Goal: Information Seeking & Learning: Find specific fact

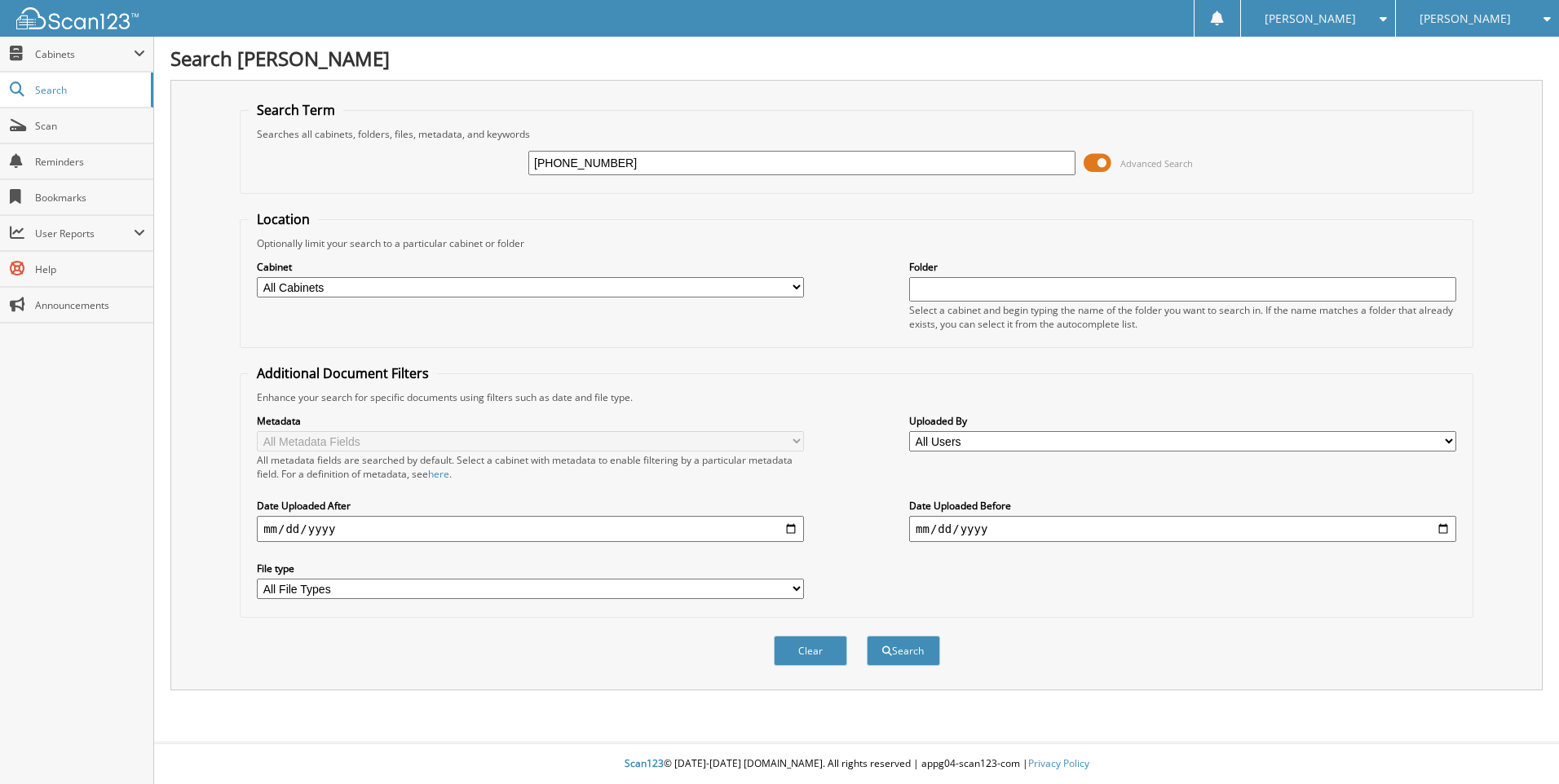
type input "[PHONE_NUMBER]"
click at [866, 636] on button "Search" at bounding box center [903, 651] width 74 height 30
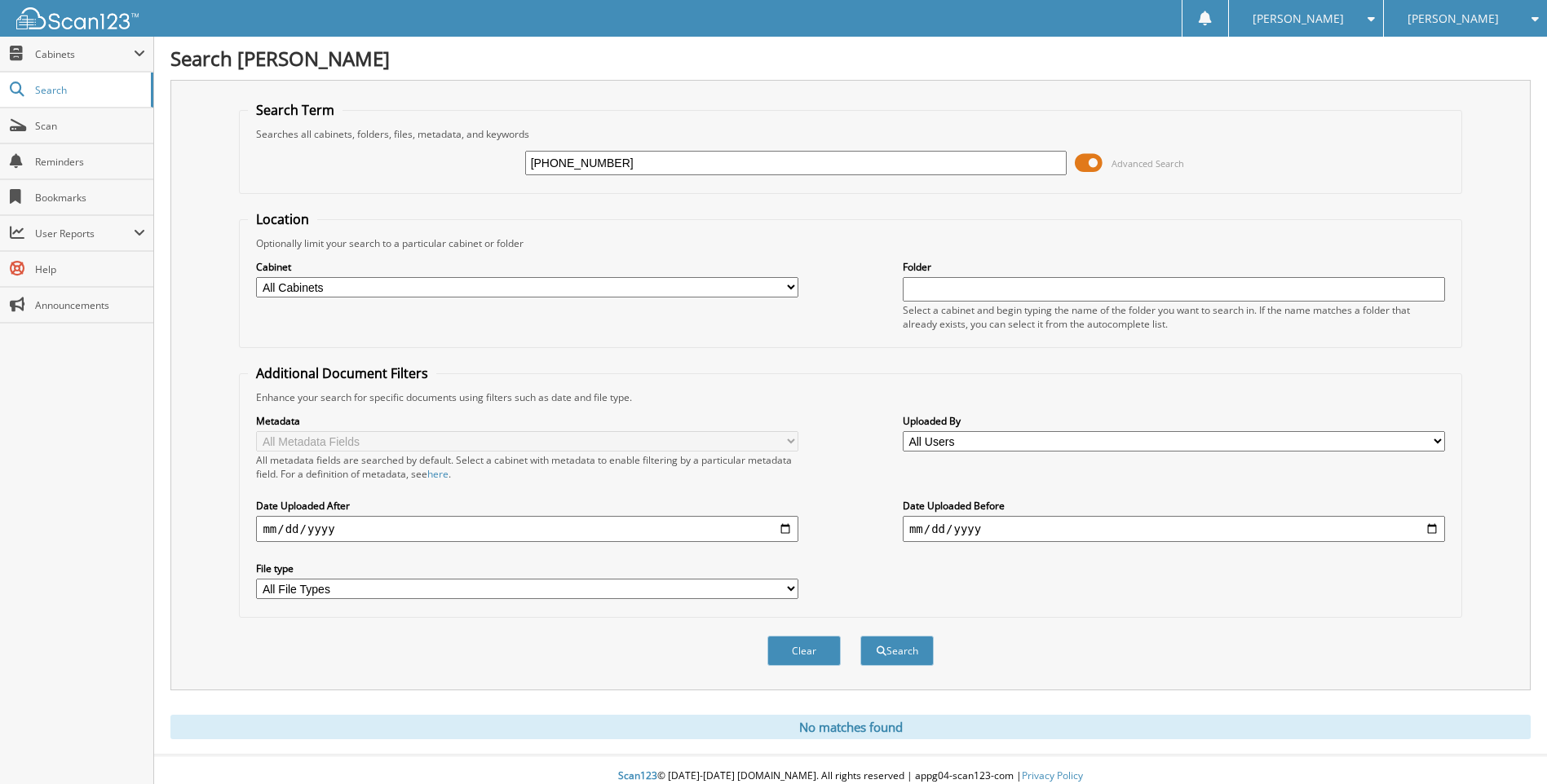
click at [917, 293] on input "text" at bounding box center [1174, 289] width 542 height 24
type input "[PERSON_NAME]"
click at [860, 636] on button "Search" at bounding box center [896, 651] width 74 height 30
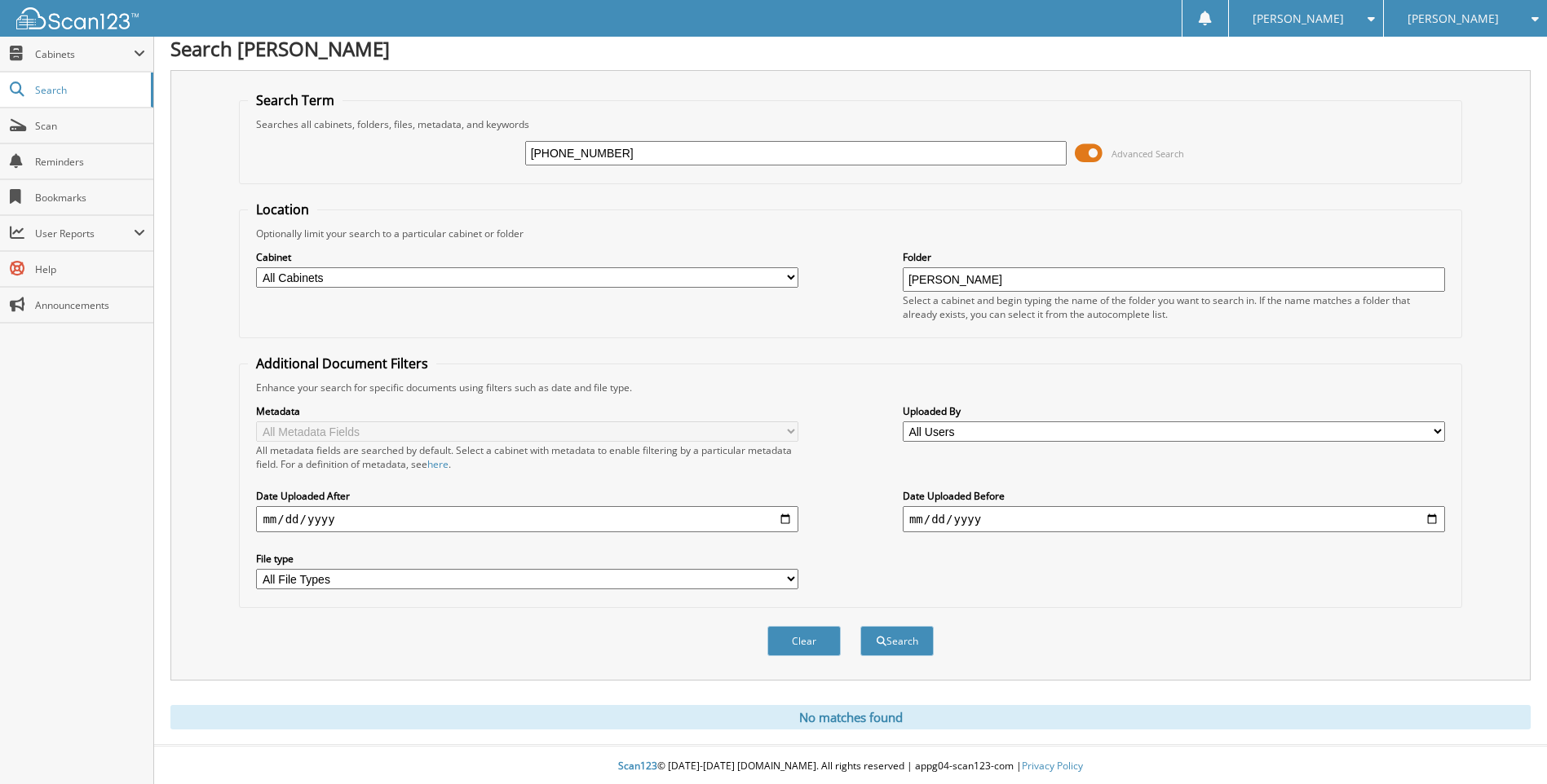
scroll to position [13, 0]
click at [789, 274] on select "All Cabinets A & H CLAIMS ATTORNEY / LEGAL EXPENSES PAID ATTORNEY / PAYMENTS RE…" at bounding box center [527, 275] width 542 height 21
select select "4237"
click at [256, 265] on select "All Cabinets A & H CLAIMS ATTORNEY / LEGAL EXPENSES PAID ATTORNEY / PAYMENTS RE…" at bounding box center [527, 275] width 542 height 21
click at [1017, 279] on input "[PERSON_NAME]" at bounding box center [1174, 277] width 542 height 24
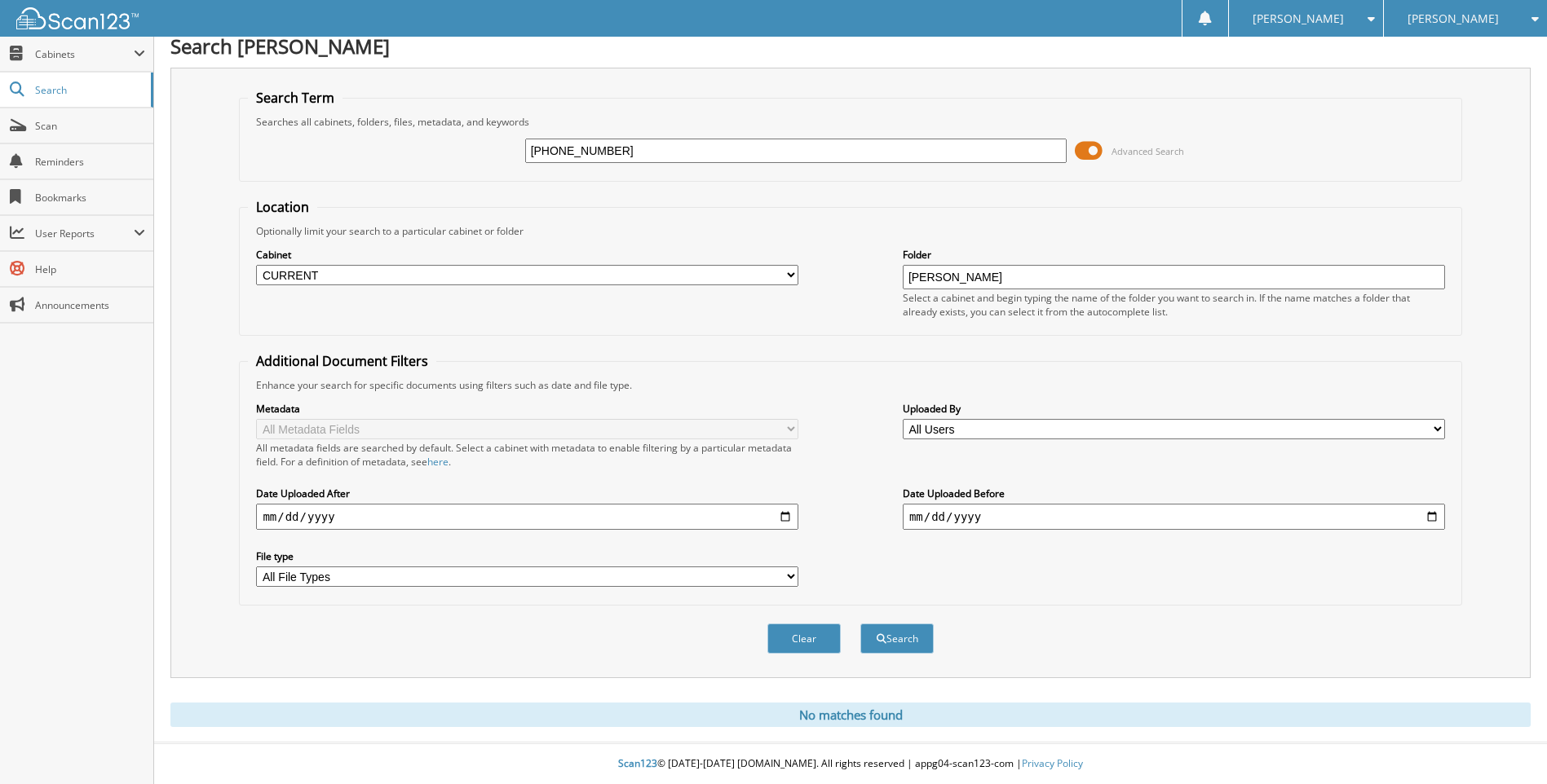
click at [860, 623] on button "Search" at bounding box center [896, 638] width 74 height 30
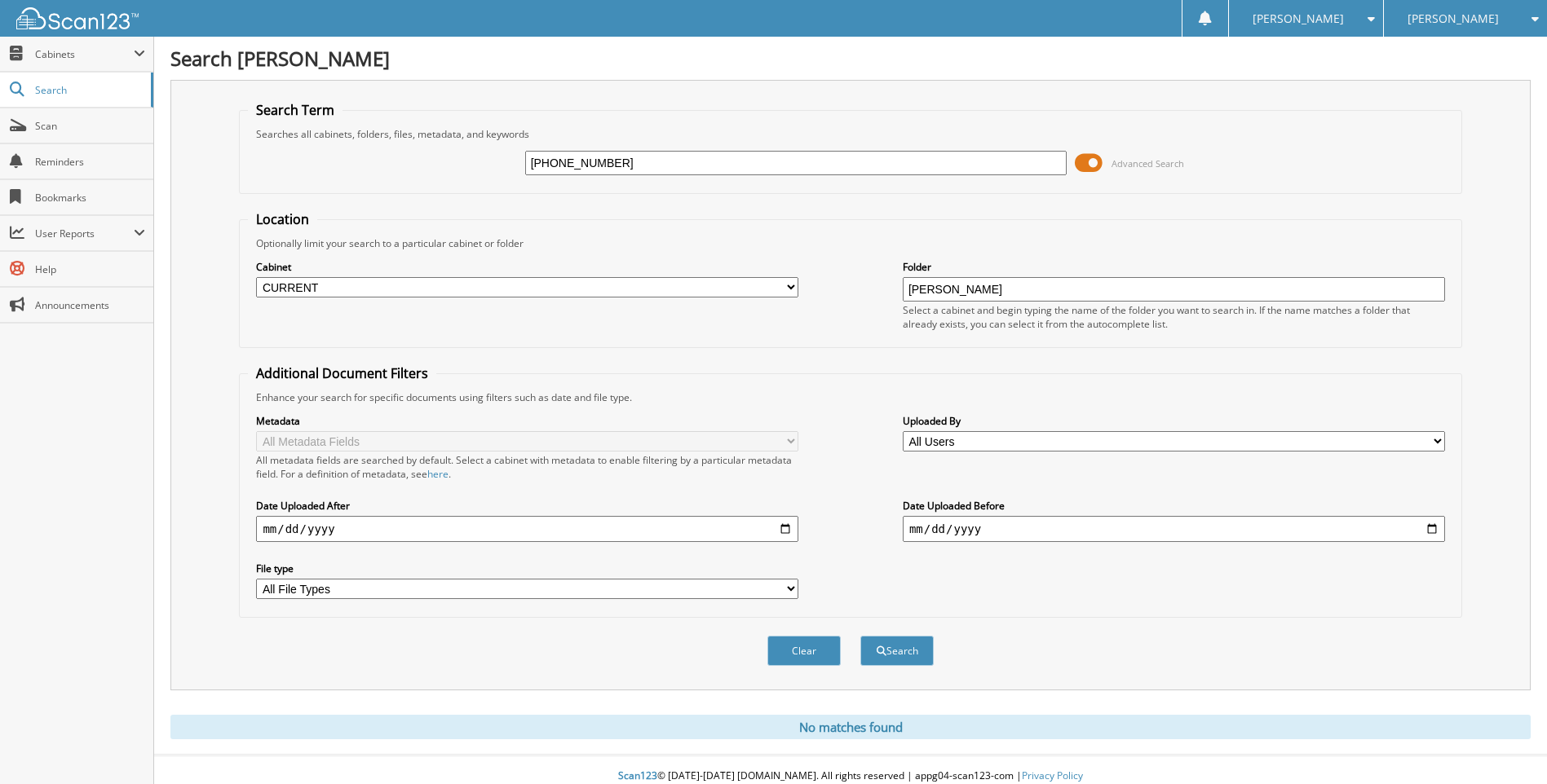
click at [1007, 295] on input "[PERSON_NAME]" at bounding box center [1174, 289] width 542 height 24
type input "[PERSON_NAME]"
click at [860, 636] on button "Search" at bounding box center [896, 651] width 74 height 30
click at [1094, 163] on span at bounding box center [1089, 163] width 28 height 24
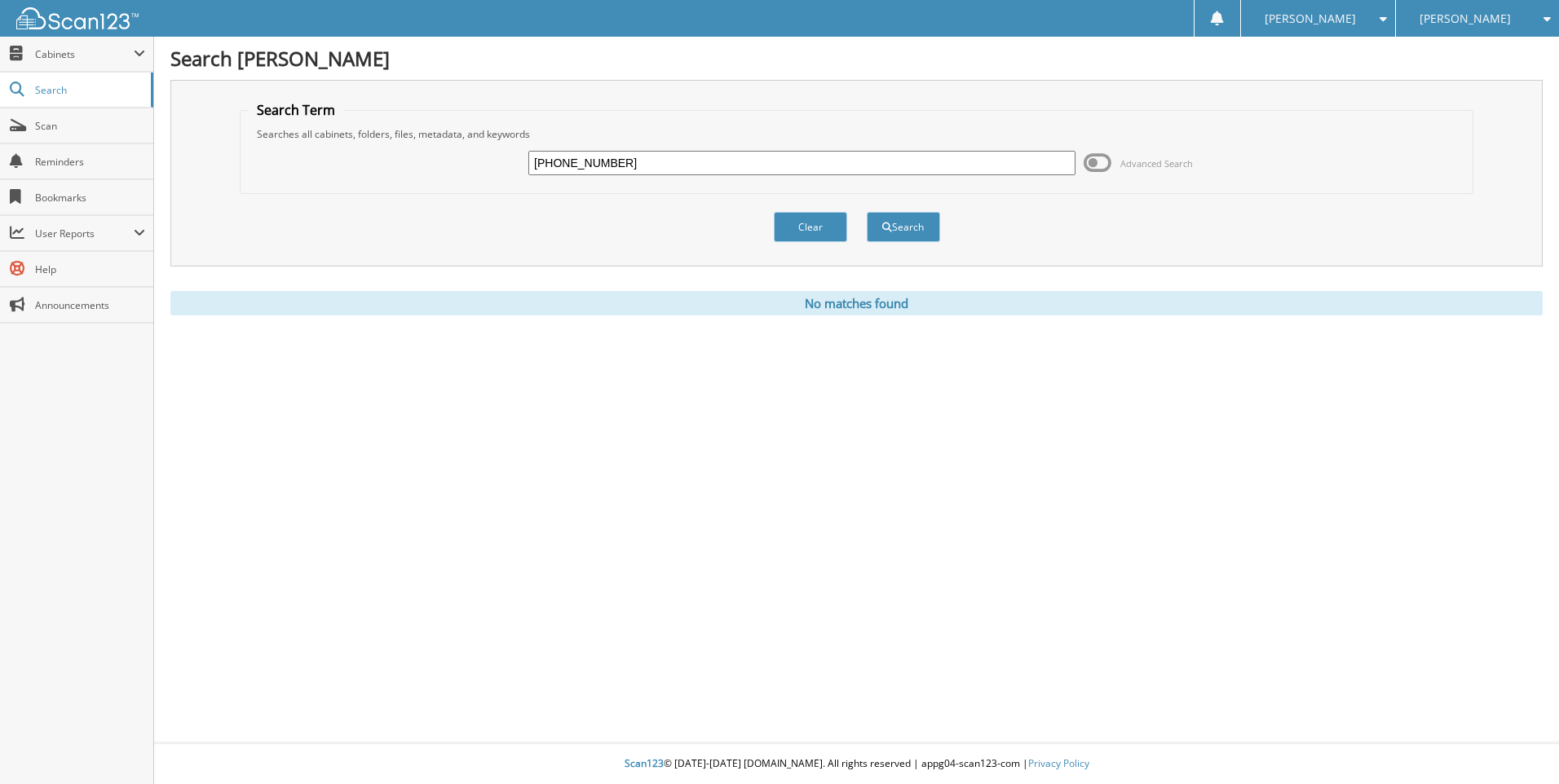
click at [611, 165] on input "[PHONE_NUMBER]" at bounding box center [802, 163] width 547 height 24
type input "1"
type input "[PERSON_NAME] [PERSON_NAME]"
click at [866, 212] on button "Search" at bounding box center [903, 227] width 74 height 30
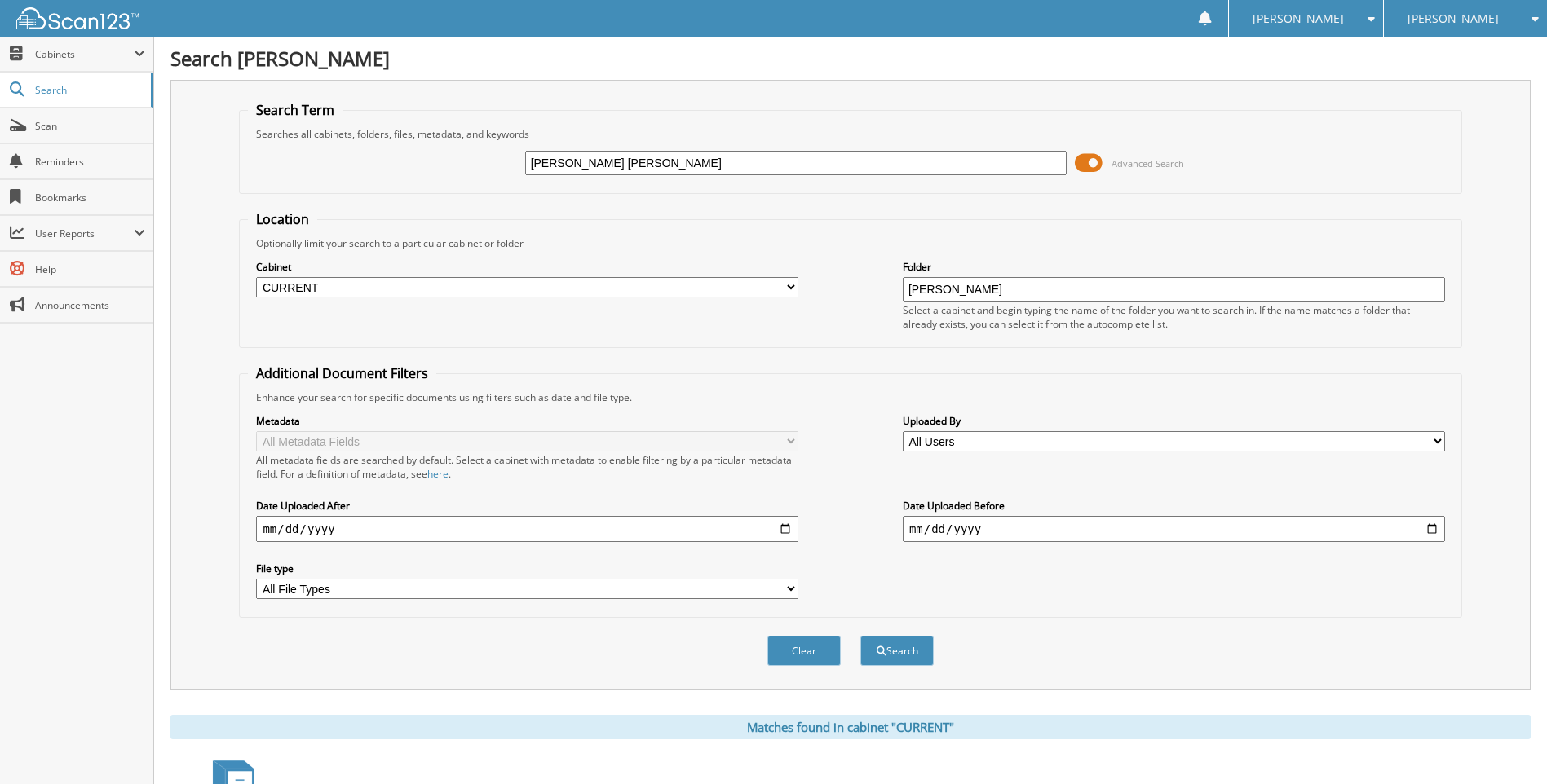
click at [653, 164] on input "[PERSON_NAME] [PERSON_NAME]" at bounding box center [795, 163] width 542 height 24
type input "W"
type input "Octave, Jr."
click at [860, 636] on button "Search" at bounding box center [896, 651] width 74 height 30
click at [1028, 298] on input "Wendell Octave, Jr" at bounding box center [1174, 289] width 542 height 24
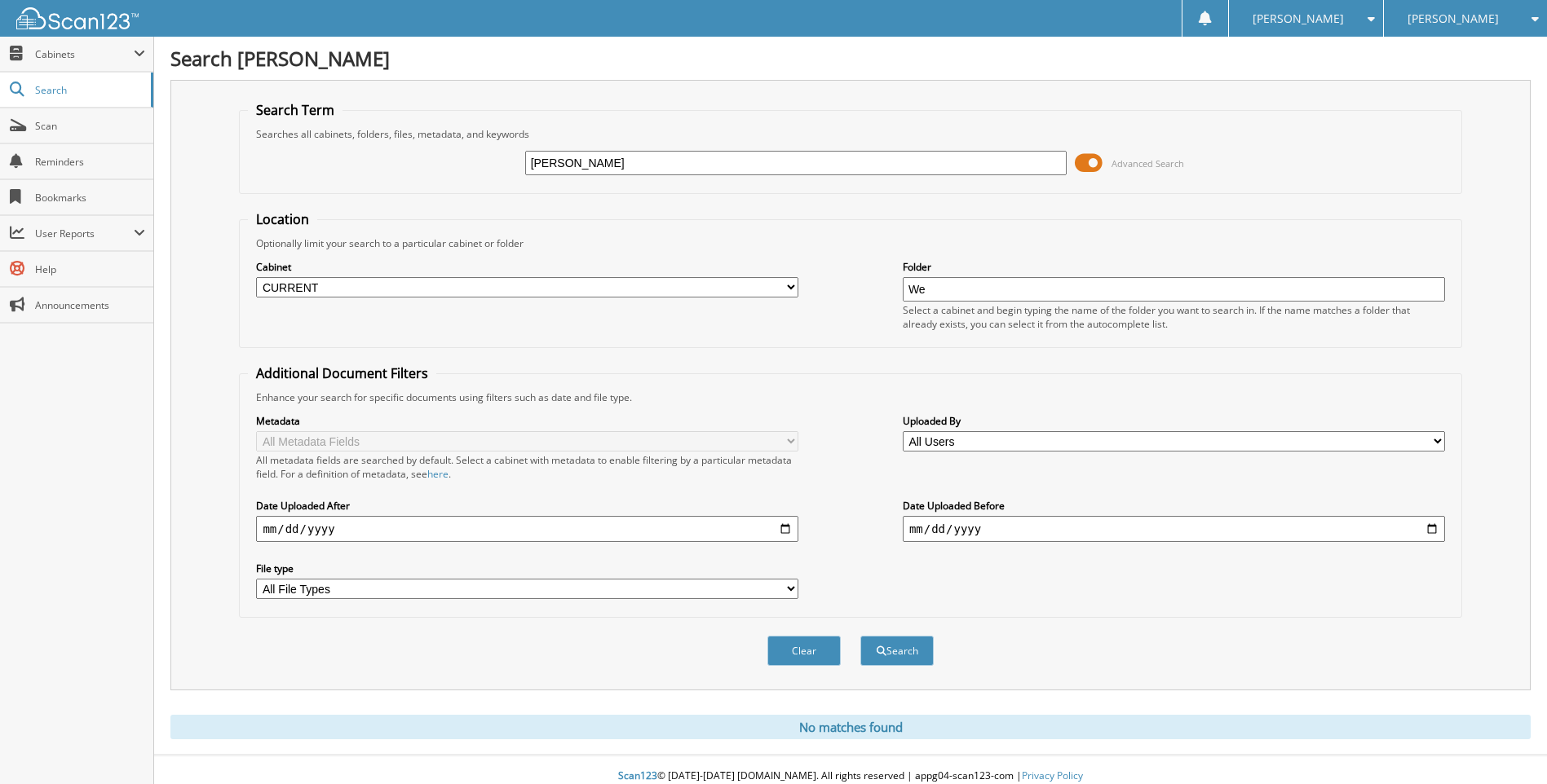
type input "W"
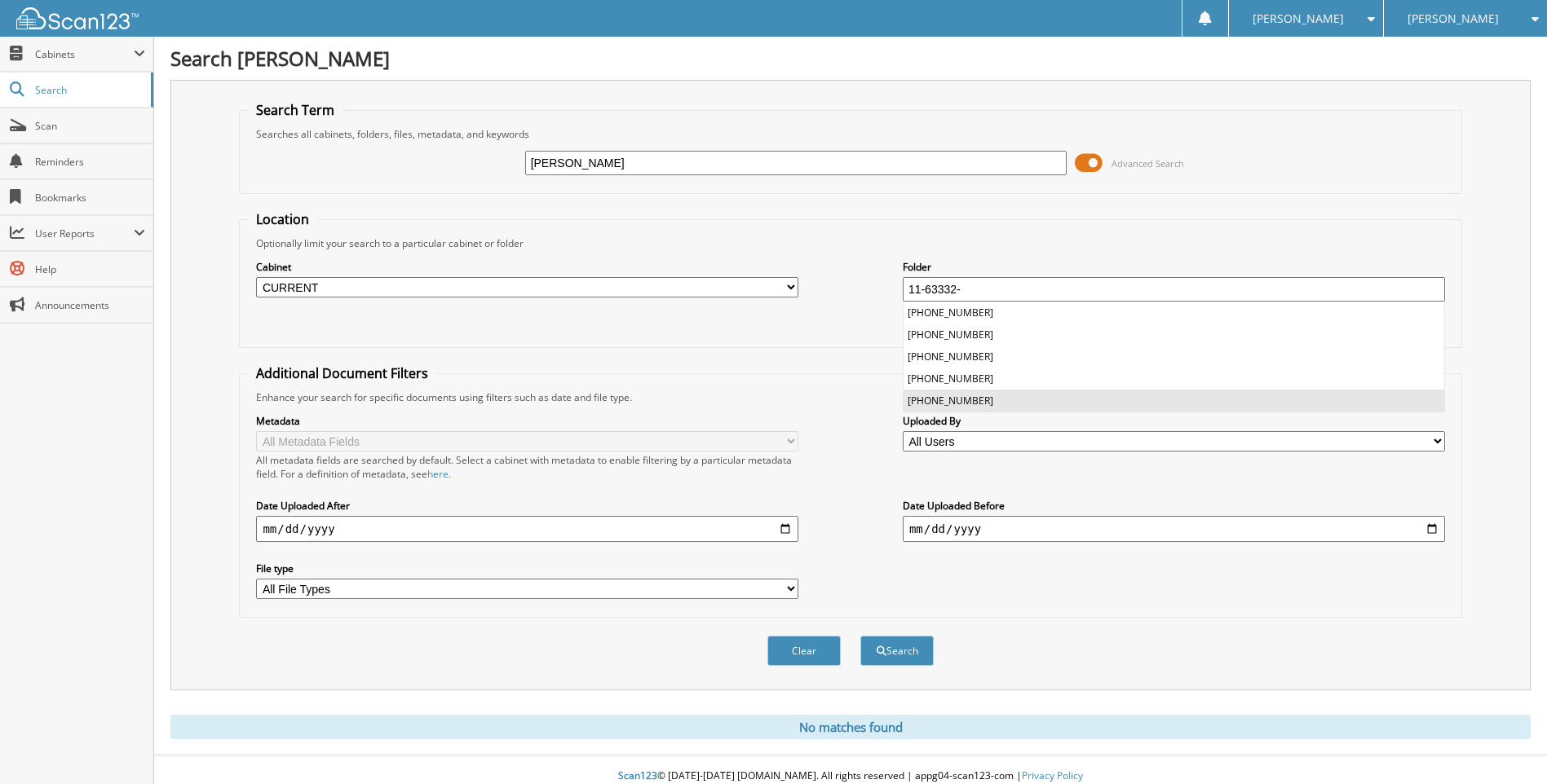
click at [939, 399] on li "[PHONE_NUMBER]" at bounding box center [1174, 400] width 541 height 22
type input "11-63332-15"
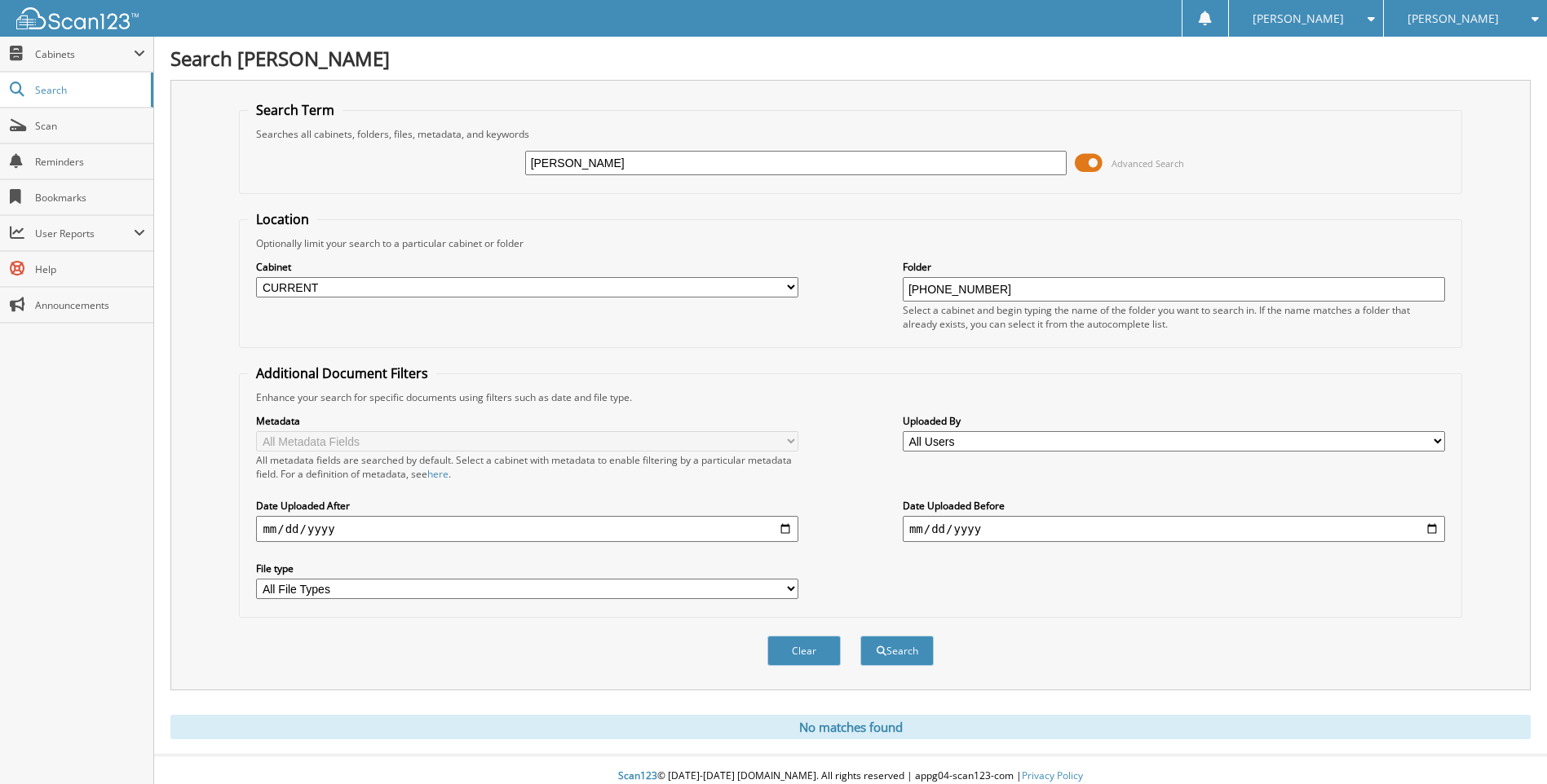
click at [593, 162] on input "Octave, Jr." at bounding box center [795, 163] width 542 height 24
type input "Octave, Jr. Wendell"
click at [860, 636] on button "Search" at bounding box center [896, 651] width 74 height 30
click at [792, 287] on select "All Cabinets A & H CLAIMS ATTORNEY / LEGAL EXPENSES PAID ATTORNEY / PAYMENTS RE…" at bounding box center [527, 287] width 542 height 21
select select
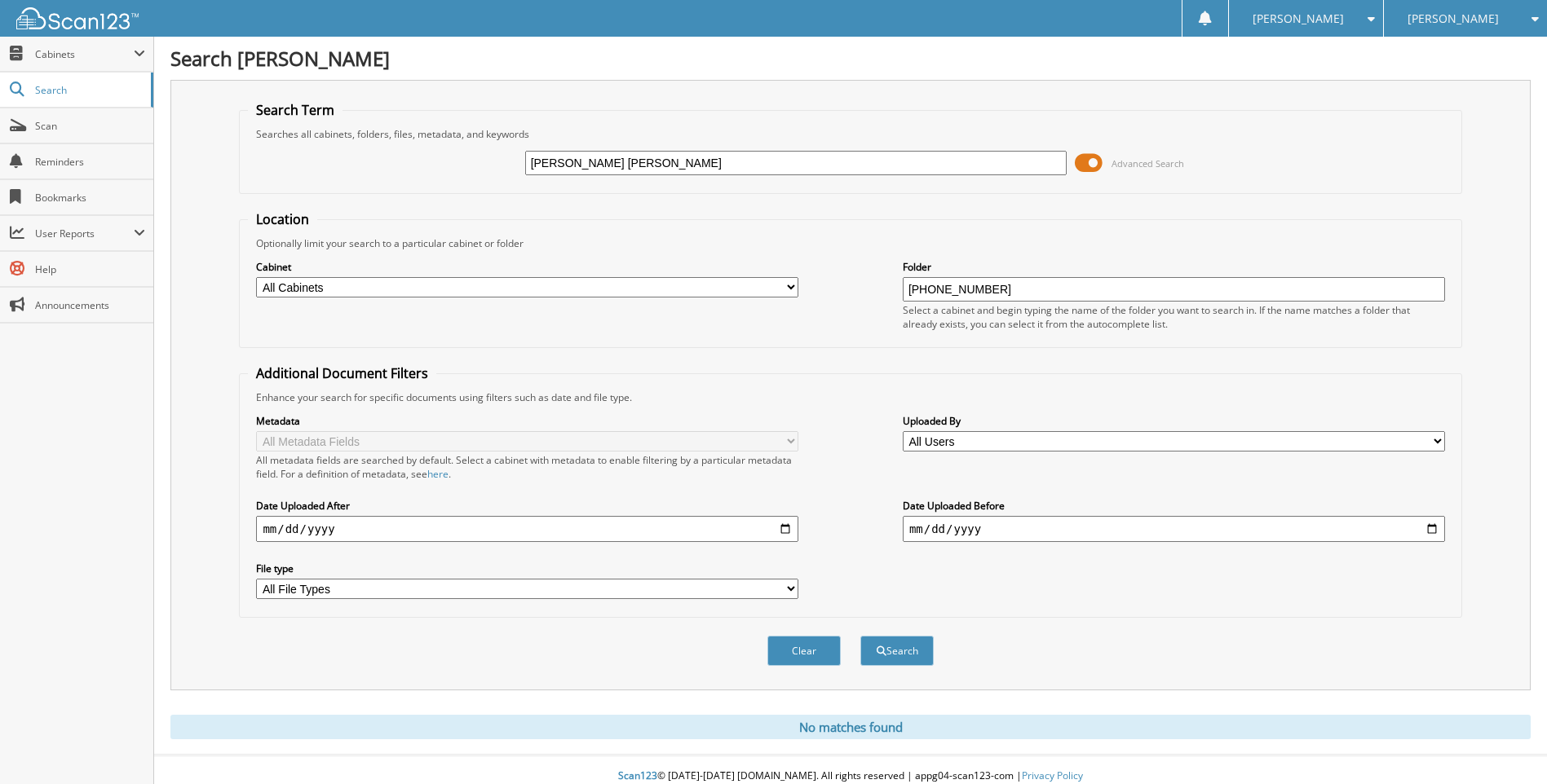
click at [256, 277] on select "All Cabinets A & H CLAIMS ATTORNEY / LEGAL EXPENSES PAID ATTORNEY / PAYMENTS RE…" at bounding box center [527, 287] width 542 height 21
click at [903, 647] on button "Search" at bounding box center [896, 651] width 74 height 30
click at [671, 164] on input "Octave, Jr. Wendell" at bounding box center [795, 163] width 542 height 24
type input "O"
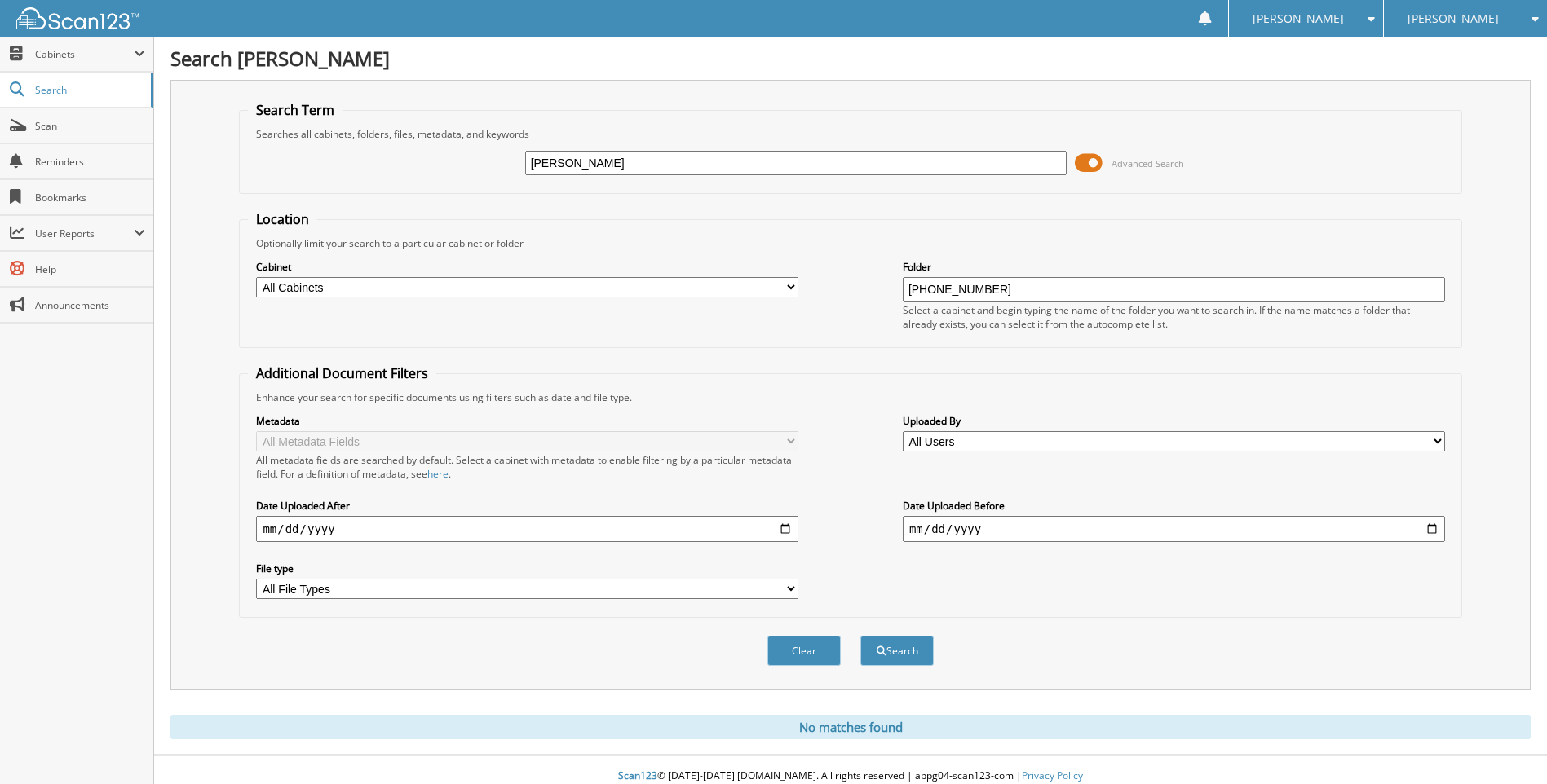
type input "[PERSON_NAME]"
click at [860, 636] on button "Search" at bounding box center [896, 651] width 74 height 30
click at [895, 651] on button "Search" at bounding box center [896, 651] width 74 height 30
click at [988, 285] on input "[PHONE_NUMBER]" at bounding box center [1174, 289] width 542 height 24
type input "1"
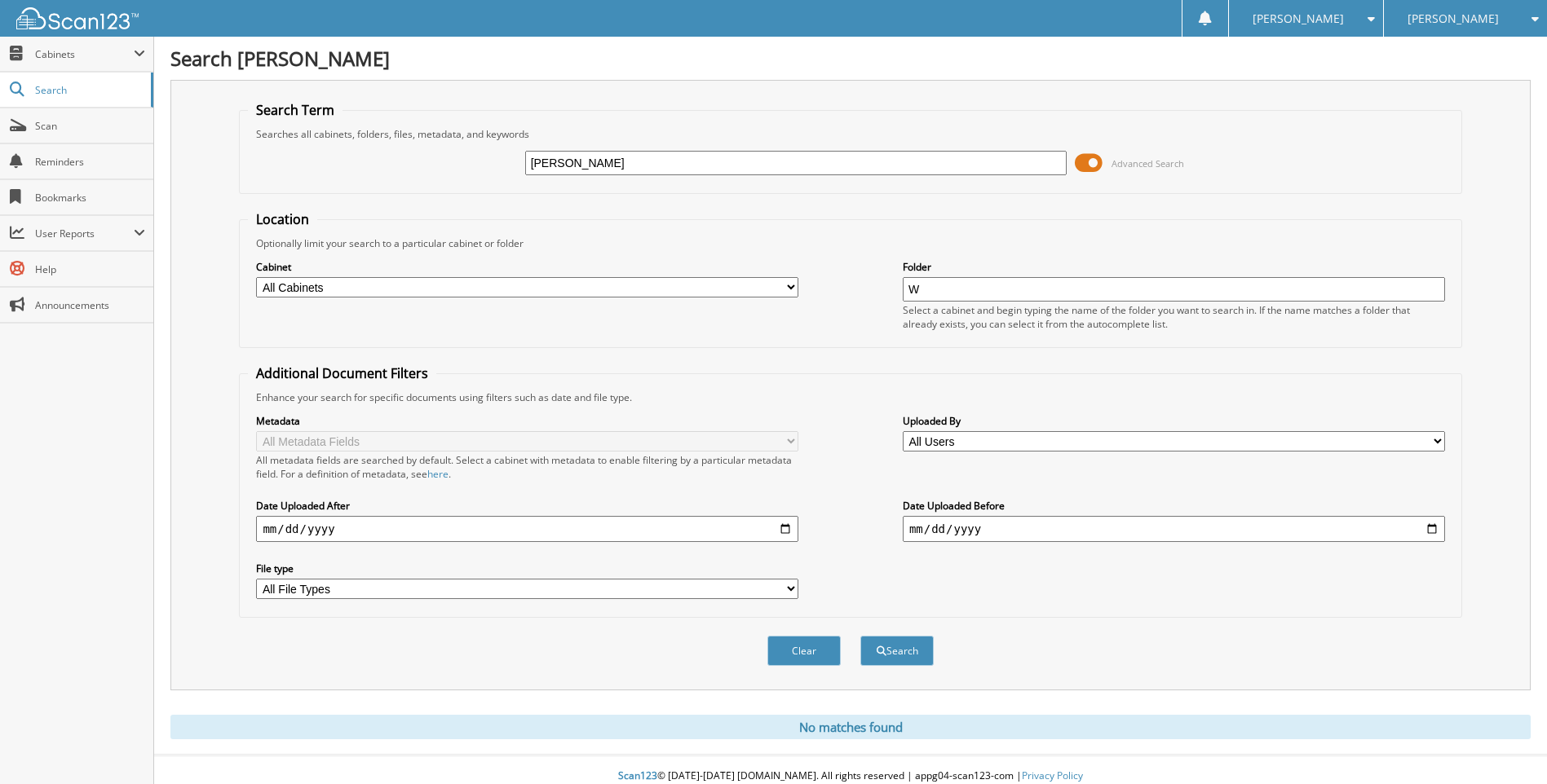
type input "[PERSON_NAME]"
click at [860, 636] on button "Search" at bounding box center [896, 651] width 74 height 30
click at [574, 163] on input "[PERSON_NAME]" at bounding box center [795, 163] width 542 height 24
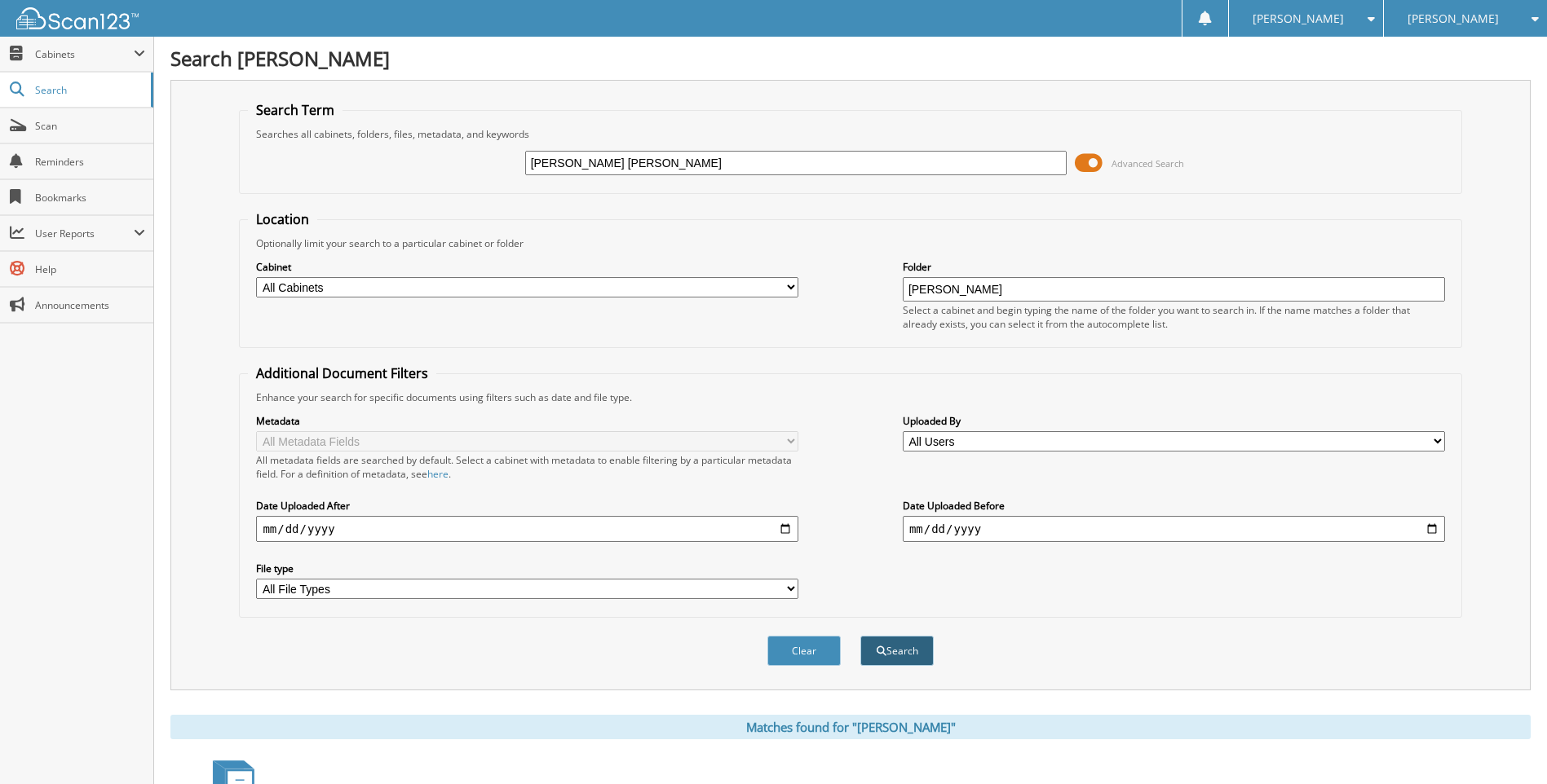
type input "[PERSON_NAME] [PERSON_NAME]"
click at [896, 651] on button "Search" at bounding box center [896, 651] width 74 height 30
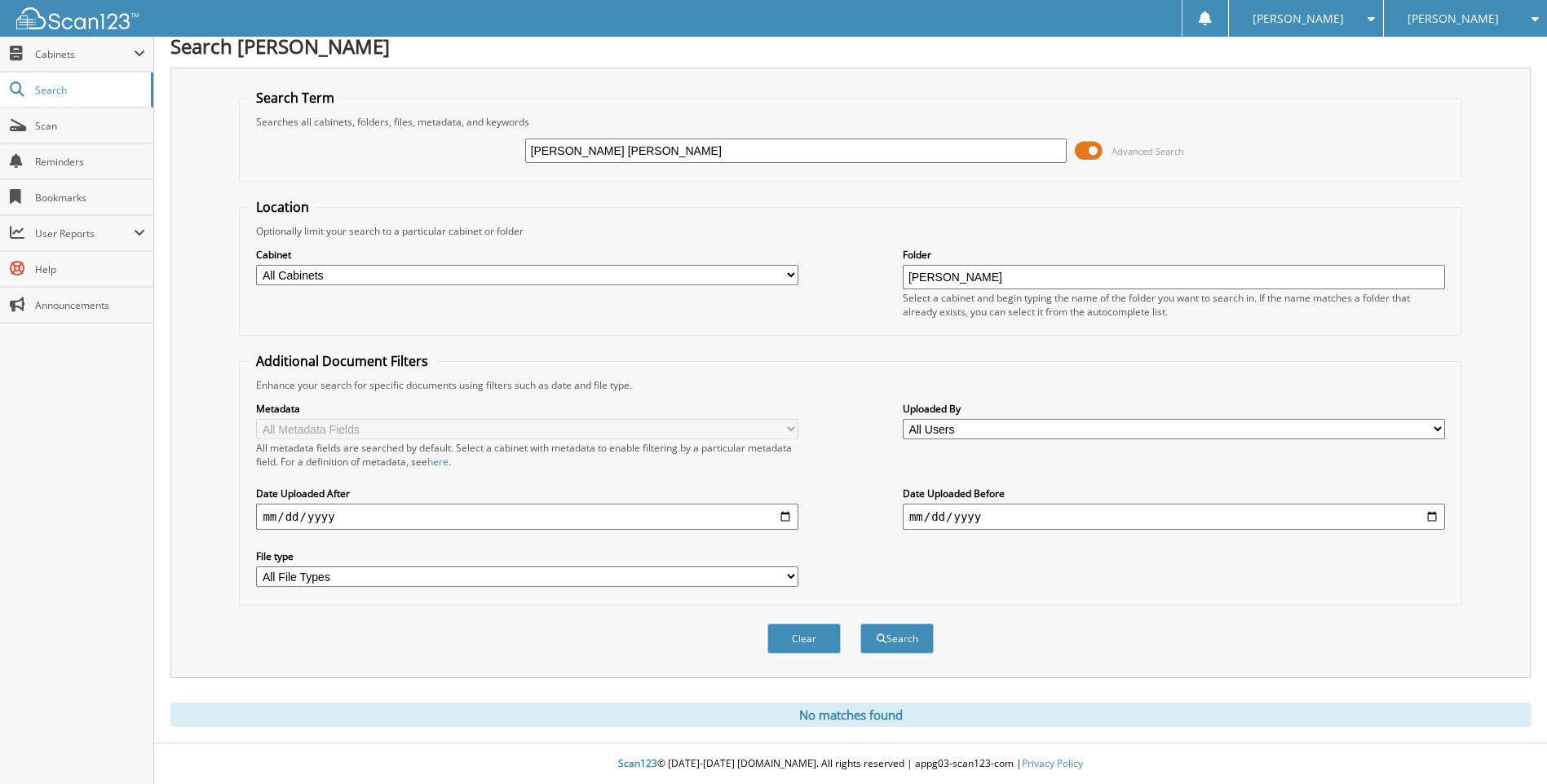
drag, startPoint x: 583, startPoint y: 151, endPoint x: 598, endPoint y: 151, distance: 15.0
click at [584, 148] on input "[PERSON_NAME] [PERSON_NAME]" at bounding box center [795, 150] width 542 height 24
type input "[PERSON_NAME]"
click at [860, 623] on button "Search" at bounding box center [896, 638] width 74 height 30
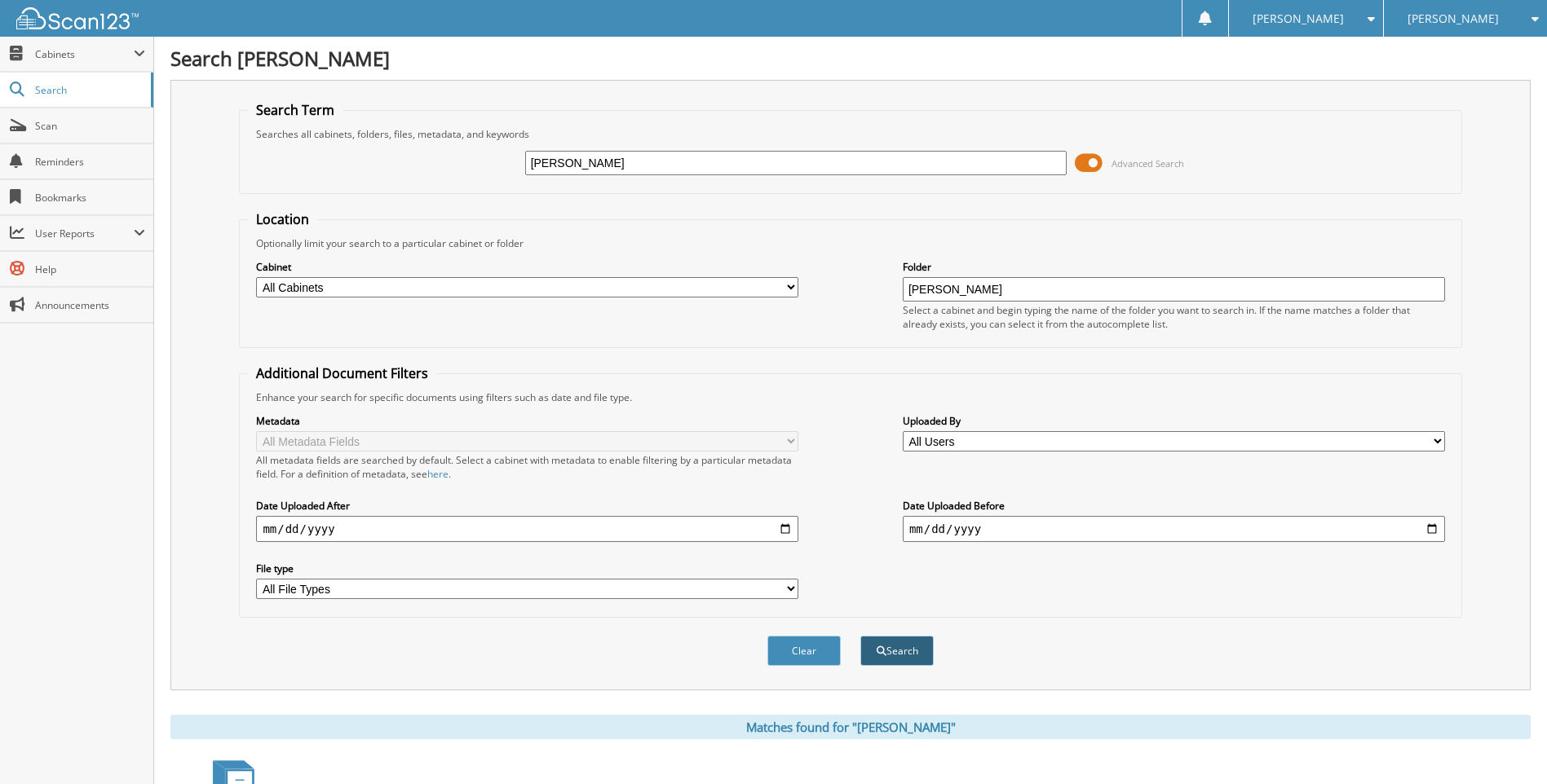
click at [886, 650] on button "Search" at bounding box center [896, 651] width 74 height 30
click at [1035, 289] on input "[PERSON_NAME]" at bounding box center [1174, 289] width 542 height 24
click at [1027, 288] on input "[PERSON_NAME]" at bounding box center [1174, 289] width 542 height 24
type input "W"
type input "[PHONE_NUMBER]"
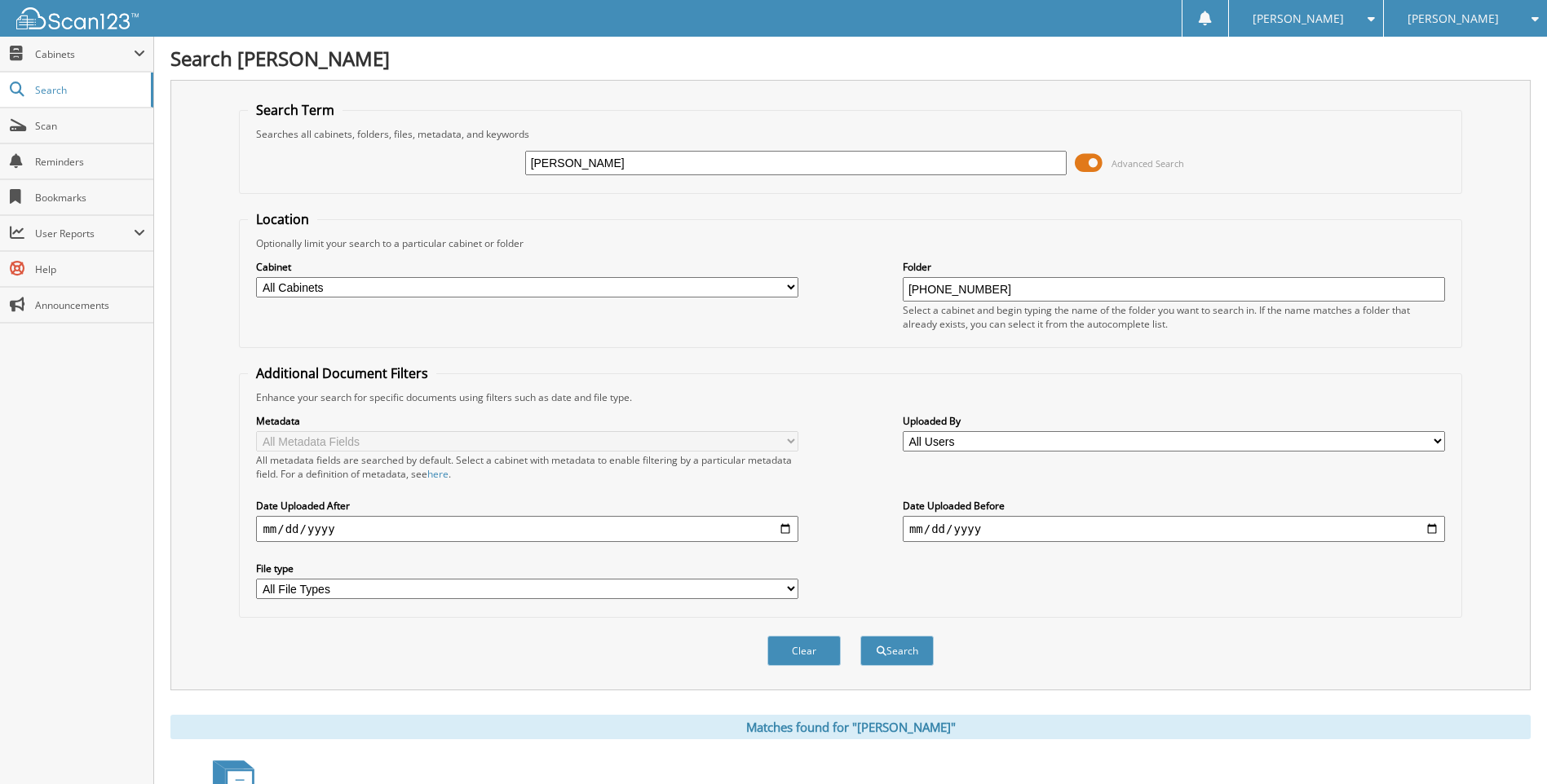
click at [860, 636] on button "Search" at bounding box center [896, 651] width 74 height 30
click at [900, 651] on button "Search" at bounding box center [896, 651] width 74 height 30
click at [791, 589] on select "All File Types JPG PDF" at bounding box center [527, 589] width 542 height 21
click at [650, 158] on input "[PERSON_NAME]" at bounding box center [795, 163] width 542 height 24
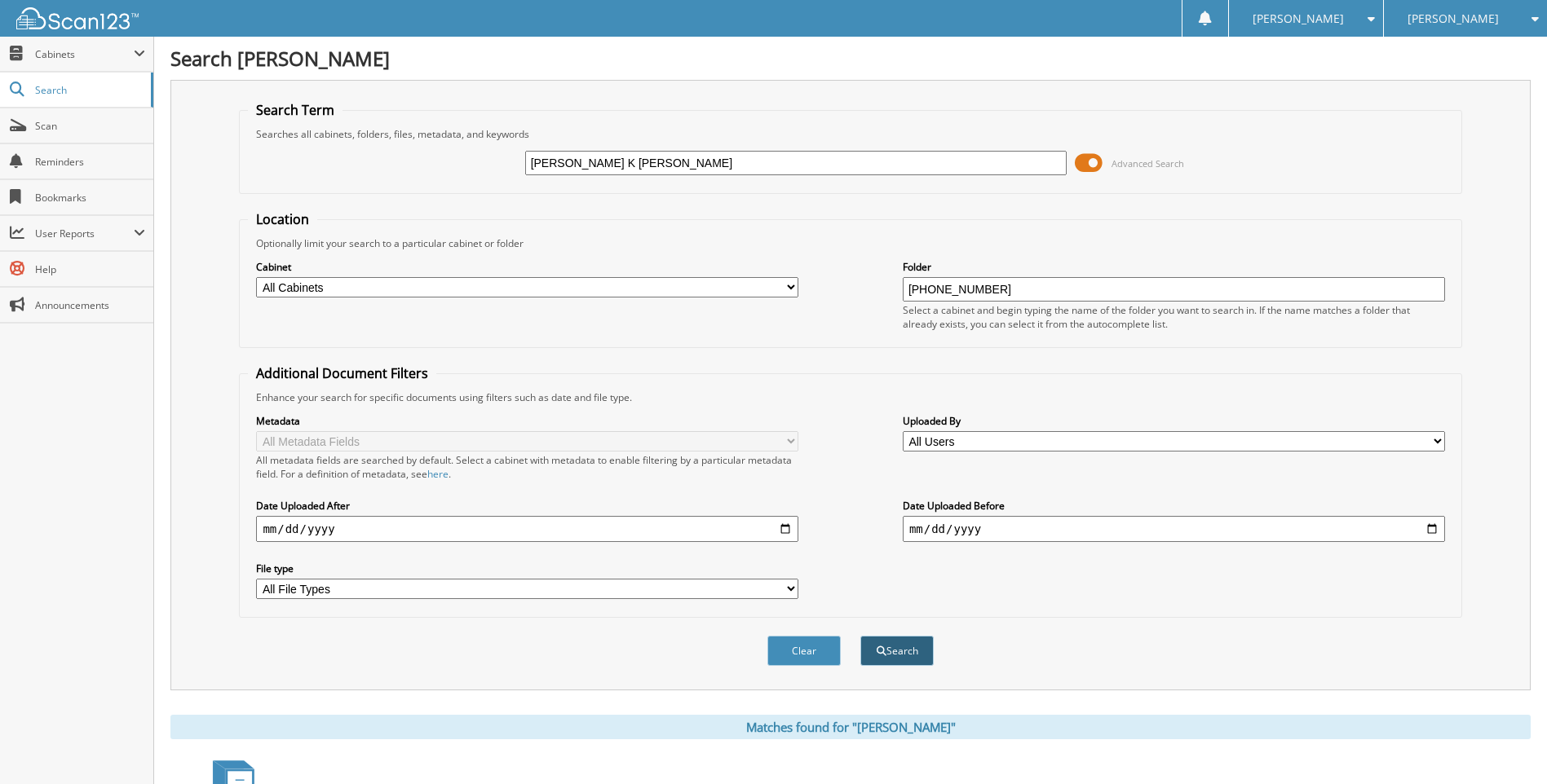
type input "[PERSON_NAME] K [PERSON_NAME]"
click at [901, 649] on button "Search" at bounding box center [896, 651] width 74 height 30
click at [650, 161] on input "[PERSON_NAME] K [PERSON_NAME]" at bounding box center [795, 163] width 542 height 24
type input "W"
type input "[PHONE_NUMBER]"
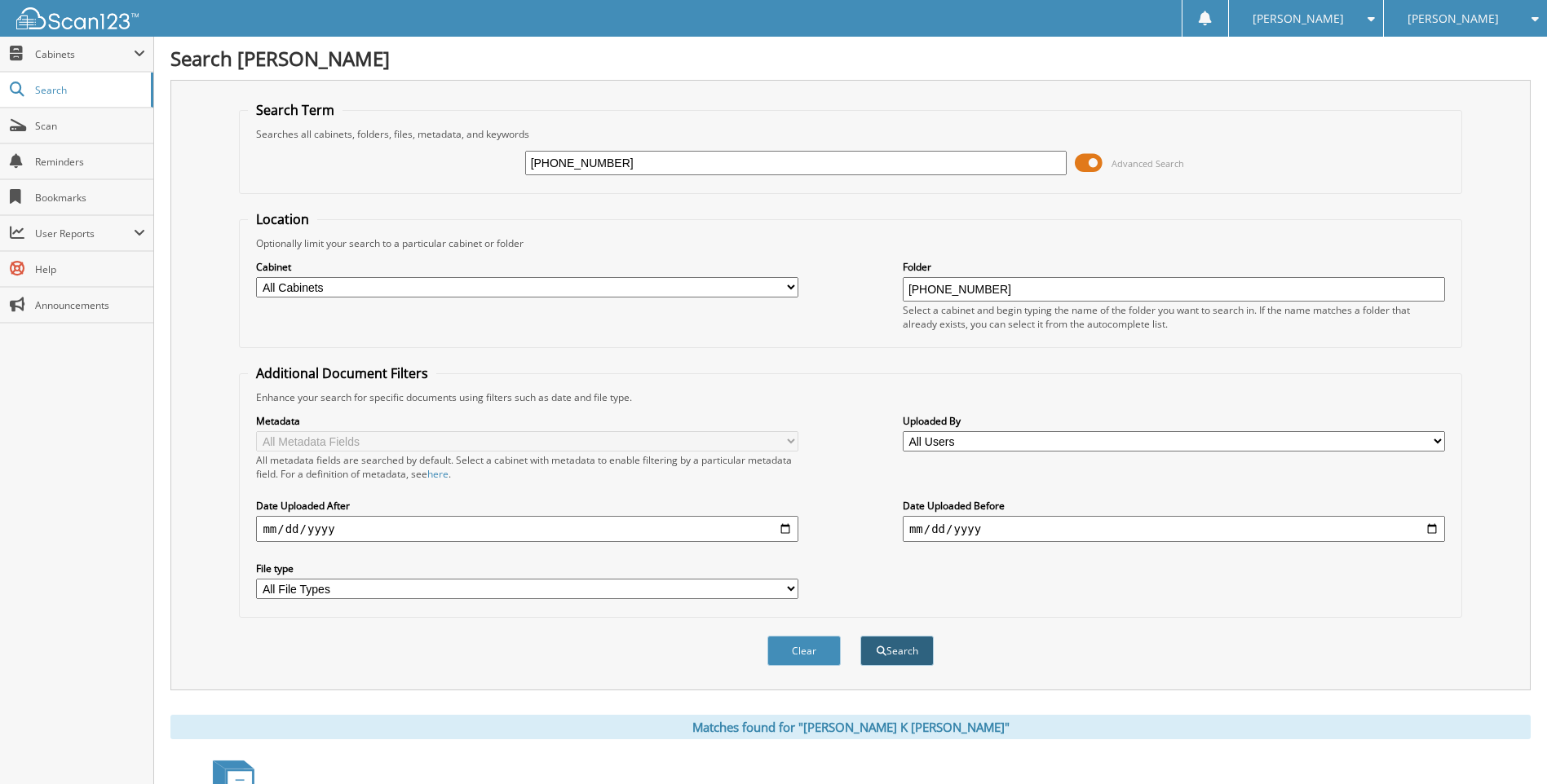
click at [891, 653] on button "Search" at bounding box center [896, 651] width 74 height 30
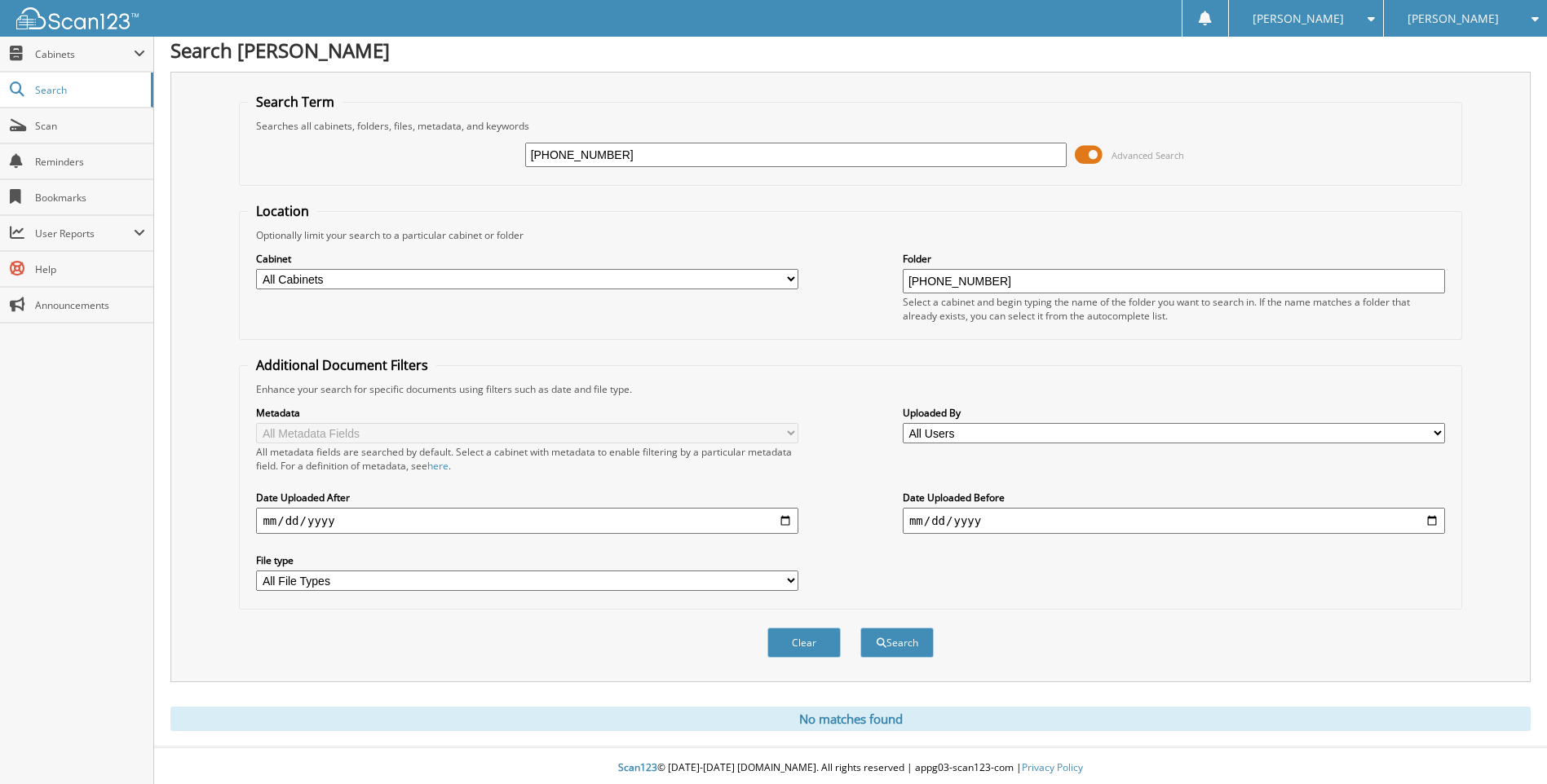
scroll to position [13, 0]
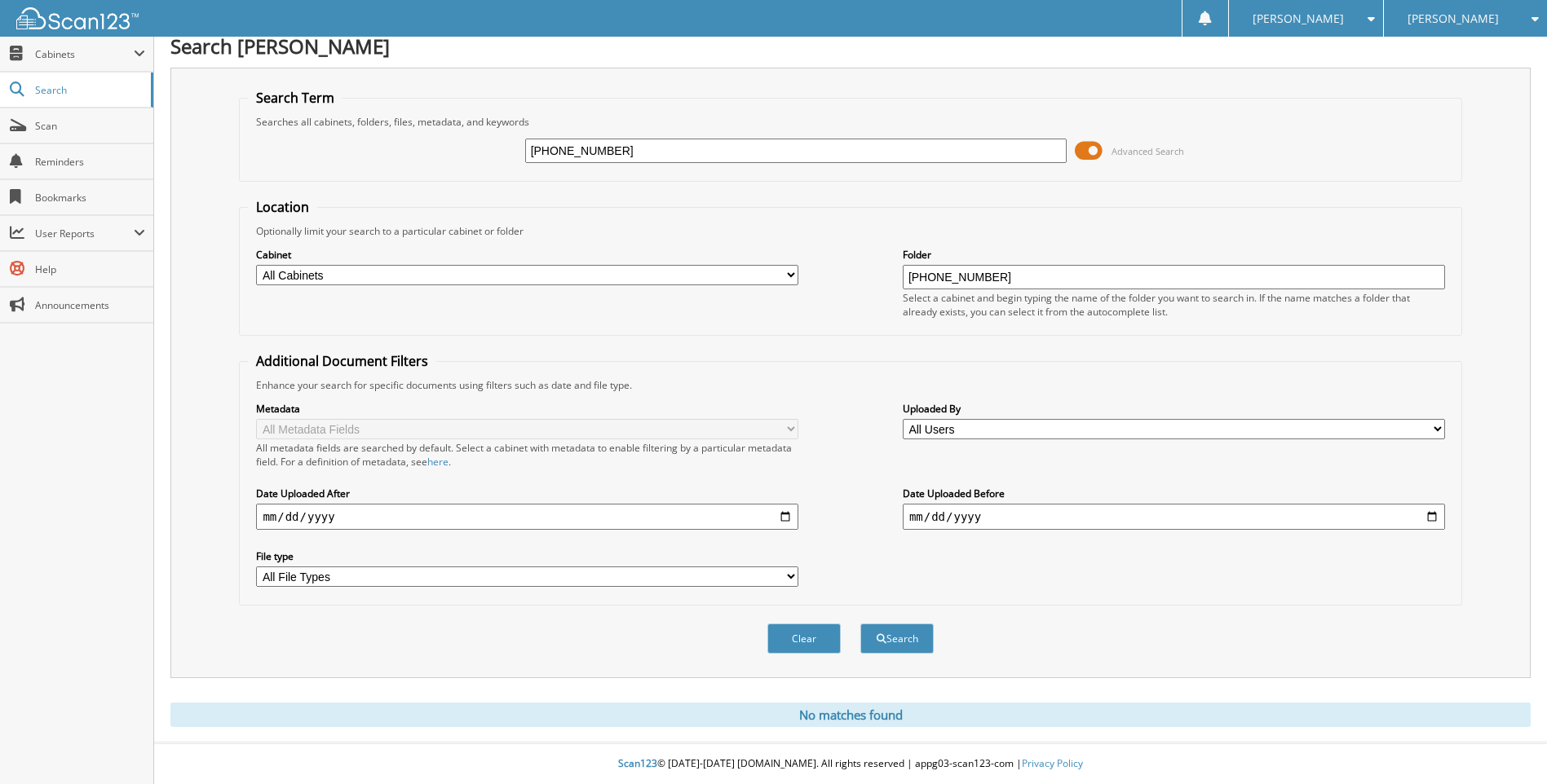
click at [990, 279] on input "[PHONE_NUMBER]" at bounding box center [1174, 277] width 542 height 24
type input "1"
type input "[PERSON_NAME] K [PERSON_NAME]"
click at [885, 640] on button "Search" at bounding box center [896, 638] width 74 height 30
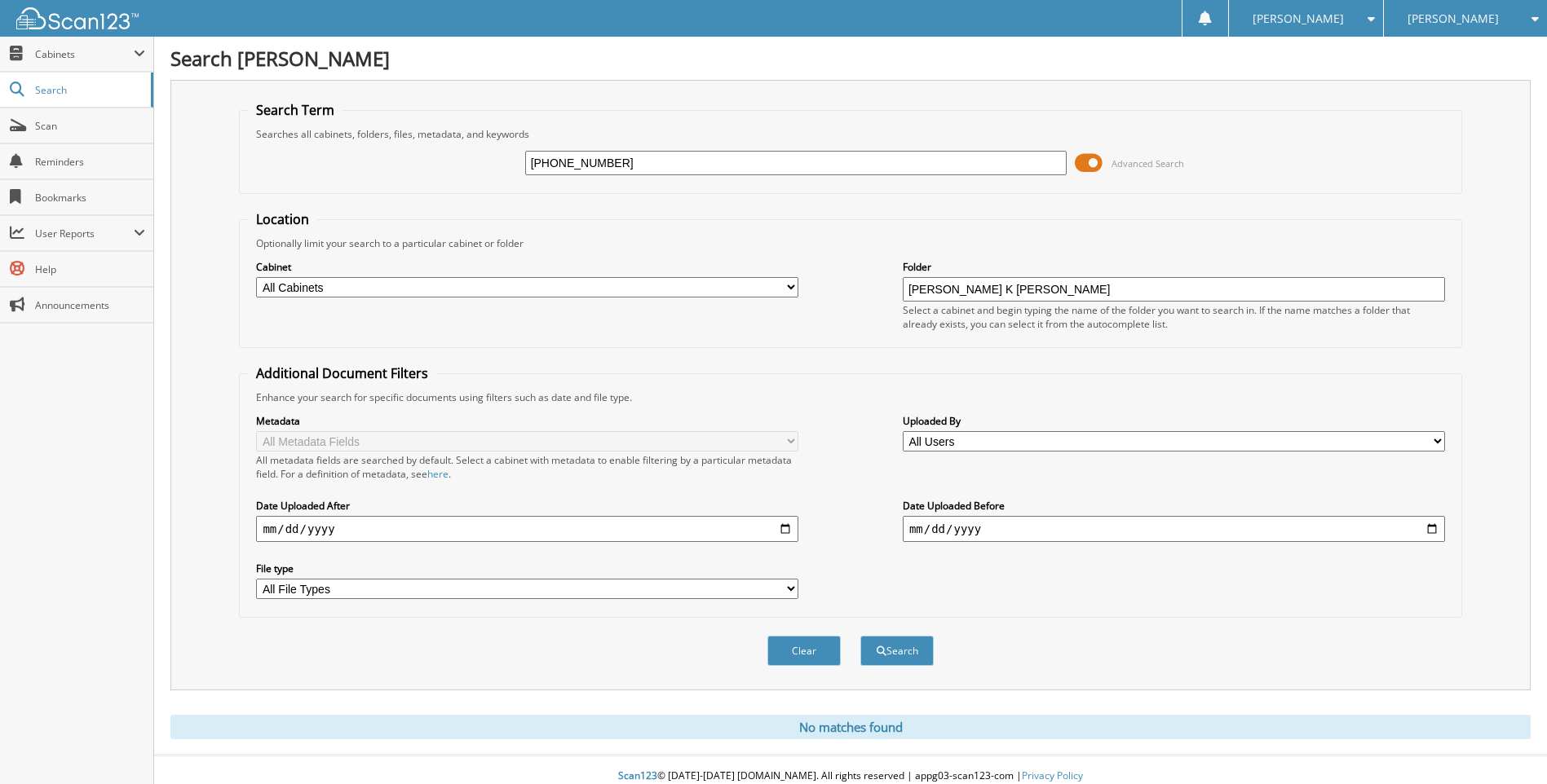
scroll to position [13, 0]
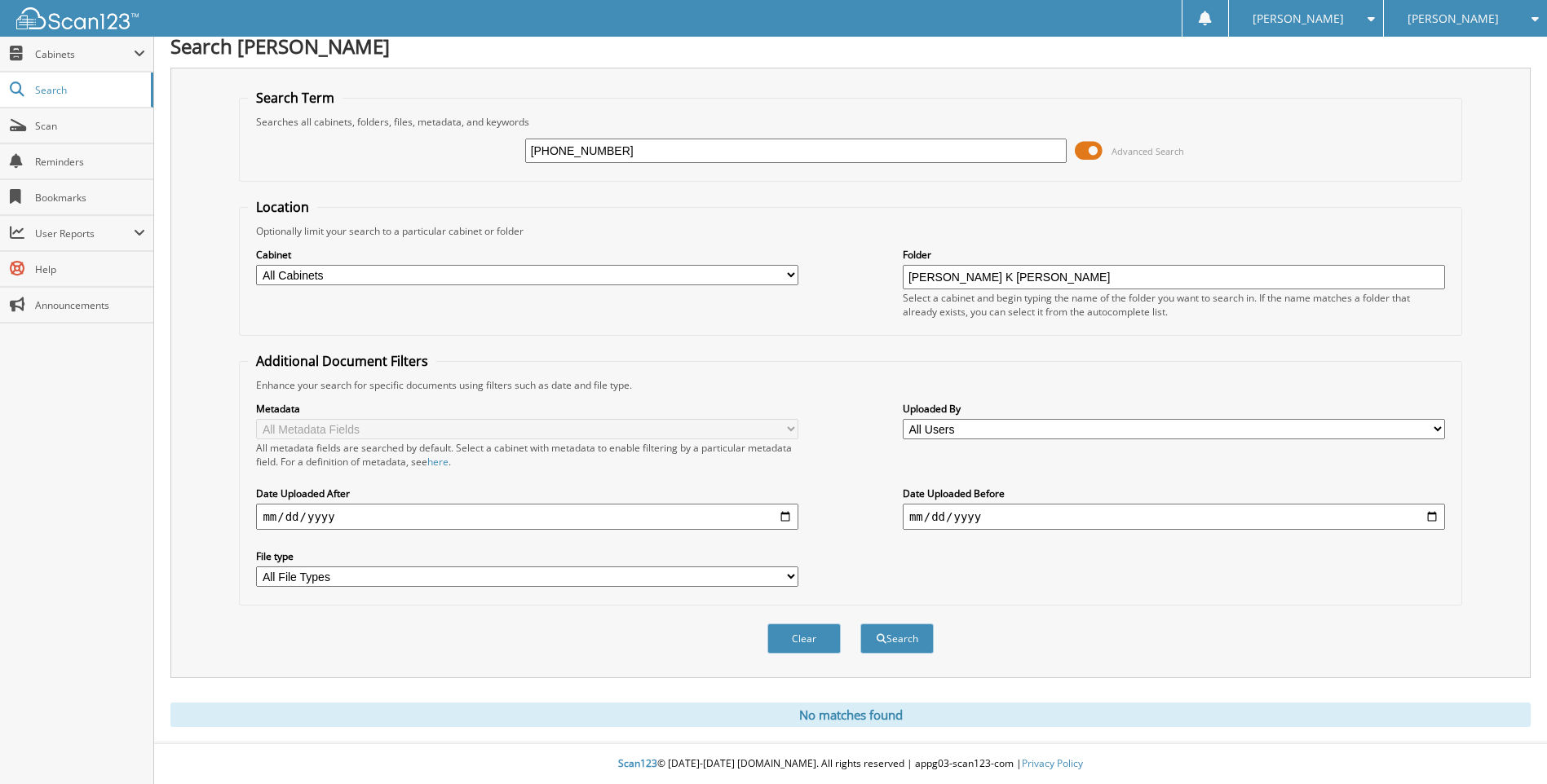
click at [1046, 277] on input "[PERSON_NAME] K [PERSON_NAME]" at bounding box center [1174, 277] width 542 height 24
type input "W"
click at [605, 144] on input "[PHONE_NUMBER]" at bounding box center [795, 150] width 542 height 24
type input "1"
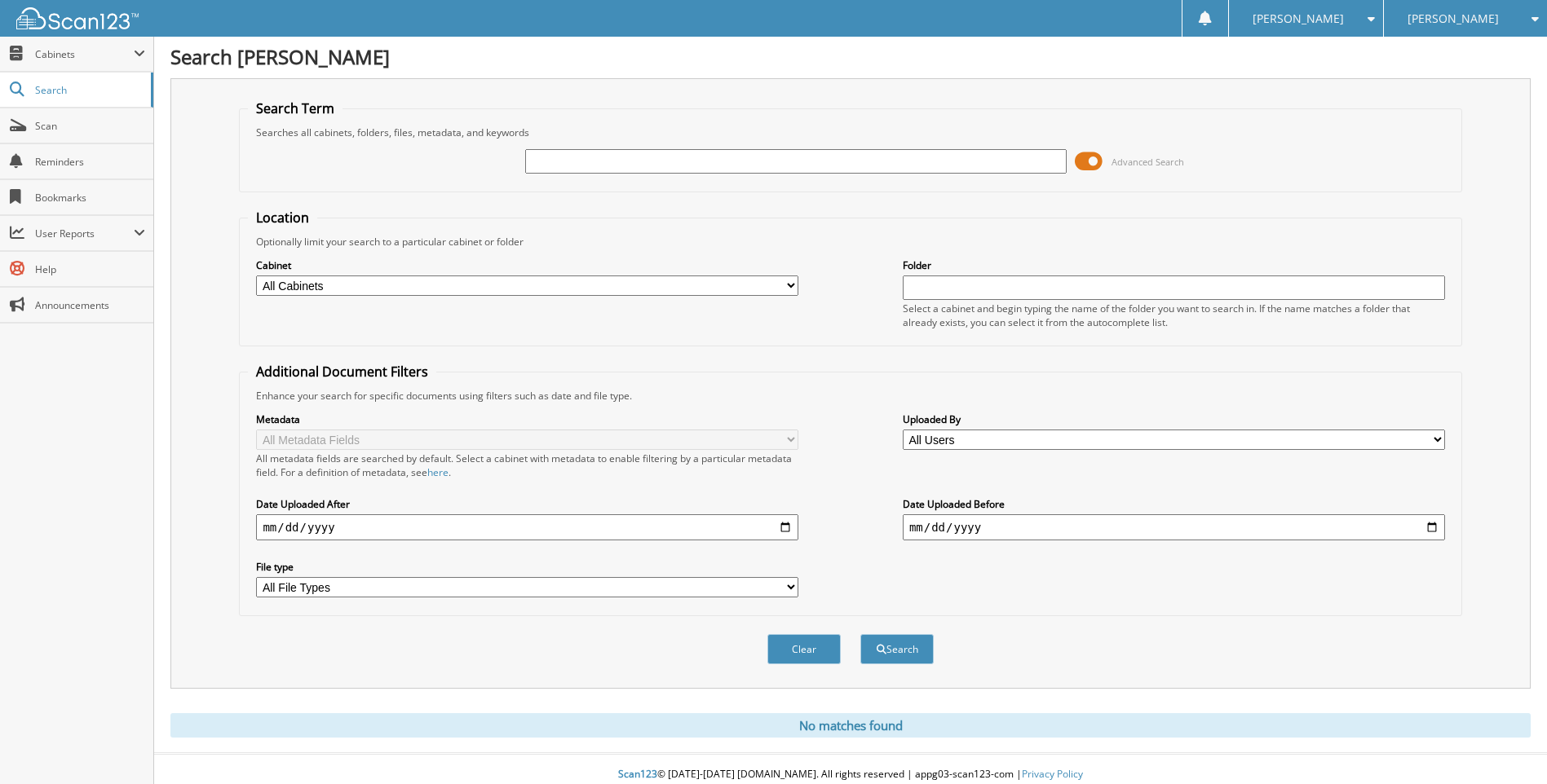
scroll to position [0, 0]
